Goal: Contribute content

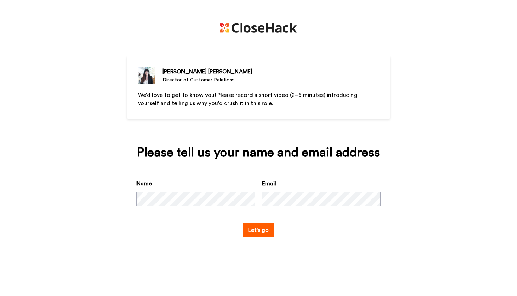
click at [261, 237] on button "Let's go" at bounding box center [259, 230] width 32 height 14
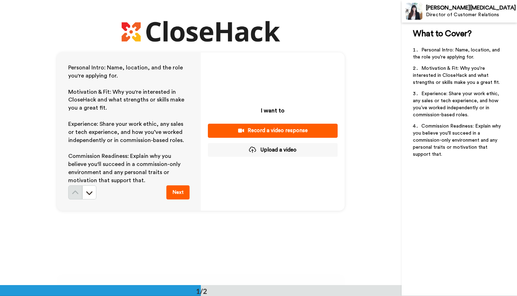
scroll to position [14, 0]
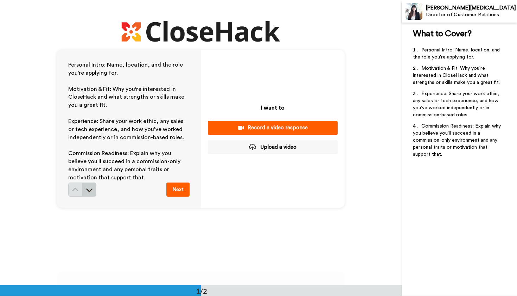
click at [94, 188] on button at bounding box center [89, 189] width 14 height 14
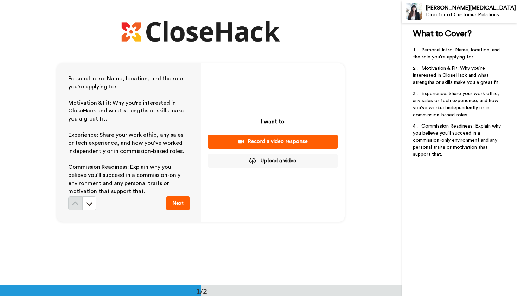
scroll to position [0, 0]
click at [281, 163] on button "Upload a video" at bounding box center [273, 161] width 130 height 14
click at [309, 162] on button "Upload a video" at bounding box center [273, 161] width 130 height 14
click at [279, 160] on button "Upload a video" at bounding box center [273, 161] width 130 height 14
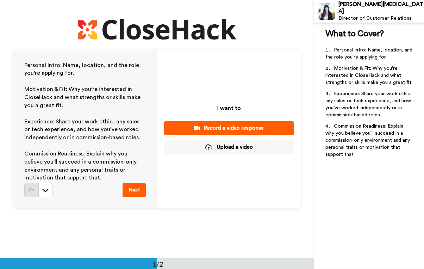
click at [239, 147] on button "Upload a video" at bounding box center [229, 147] width 130 height 14
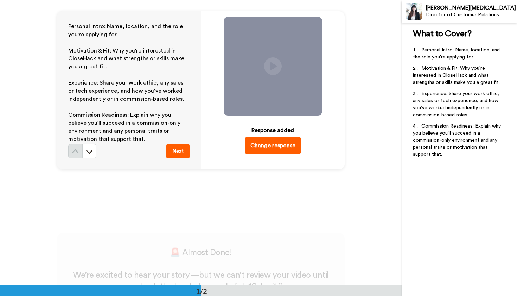
scroll to position [13, 0]
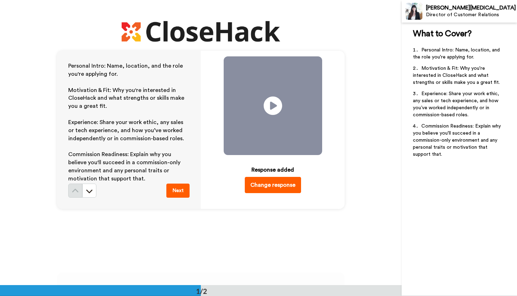
click at [271, 102] on icon at bounding box center [273, 105] width 19 height 19
click at [275, 109] on icon at bounding box center [273, 105] width 19 height 19
click at [273, 109] on icon at bounding box center [273, 105] width 19 height 19
click at [181, 194] on button "Next" at bounding box center [177, 190] width 23 height 14
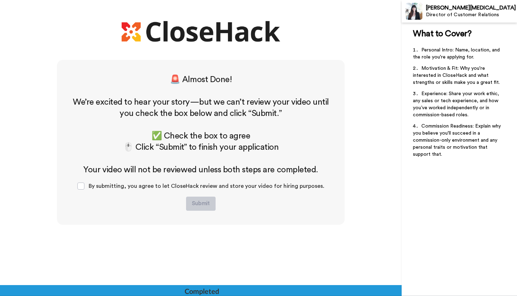
scroll to position [225, 0]
click at [84, 187] on span at bounding box center [80, 185] width 7 height 7
click at [198, 203] on button "Submit" at bounding box center [201, 203] width 30 height 14
